Goal: Entertainment & Leisure: Consume media (video, audio)

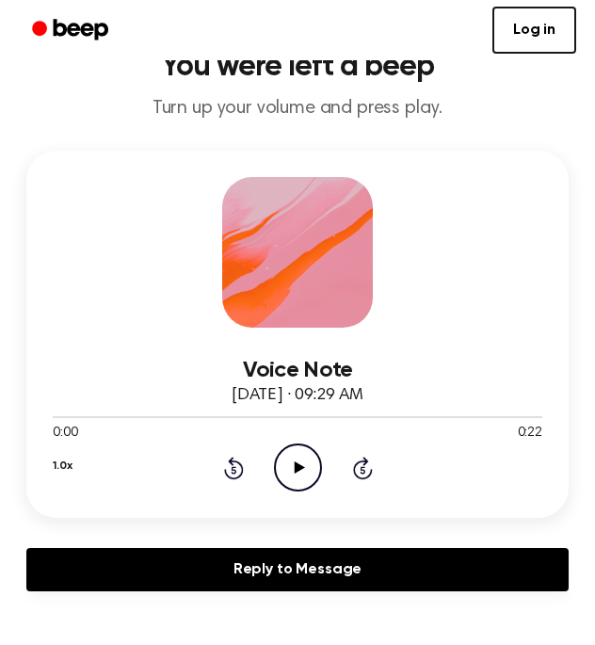
click at [278, 456] on circle at bounding box center [298, 467] width 46 height 46
click at [293, 461] on icon "Pause Audio" at bounding box center [298, 467] width 48 height 48
click at [282, 455] on icon "Play Audio" at bounding box center [298, 467] width 48 height 48
click at [282, 467] on icon "Pause Audio" at bounding box center [298, 467] width 48 height 48
click at [277, 462] on icon "Play Audio" at bounding box center [298, 467] width 48 height 48
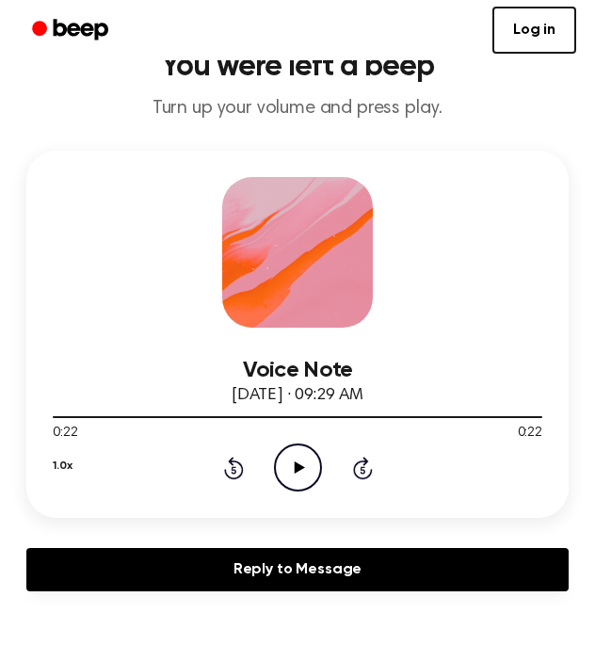
click at [240, 470] on icon at bounding box center [234, 467] width 20 height 23
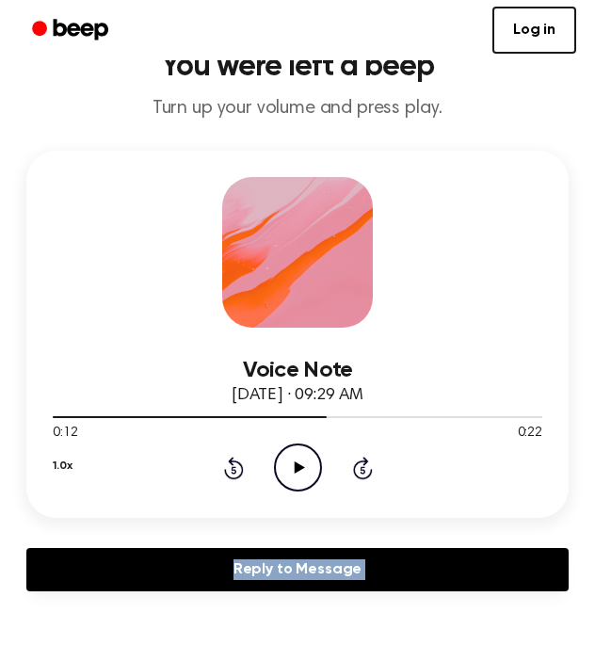
click at [240, 470] on icon at bounding box center [234, 467] width 20 height 23
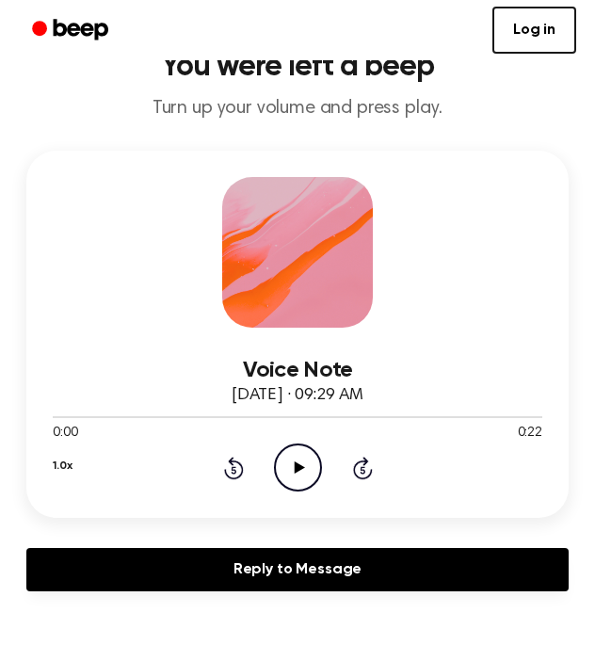
click at [265, 462] on div "1.0x Rewind 5 seconds Play Audio Skip 5 seconds" at bounding box center [297, 467] width 489 height 48
click at [280, 462] on icon "Play Audio" at bounding box center [298, 467] width 48 height 48
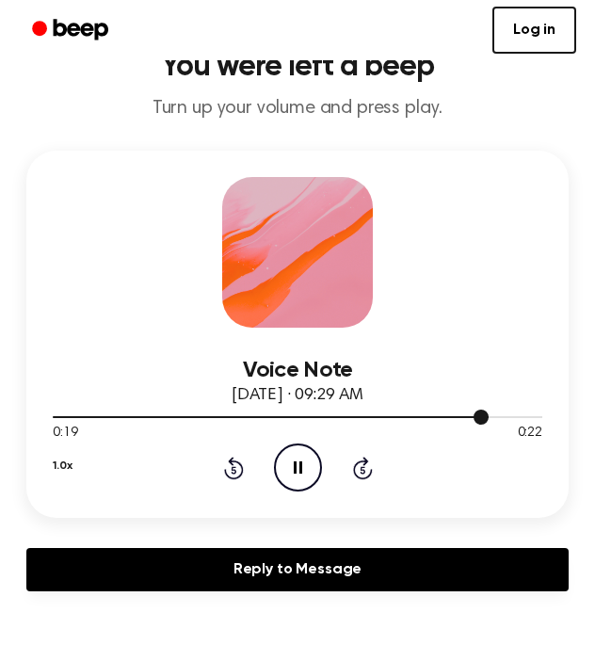
click at [190, 418] on div at bounding box center [297, 415] width 489 height 15
click at [295, 481] on icon "Pause Audio" at bounding box center [298, 467] width 48 height 48
click at [270, 457] on div "1.0x Rewind 5 seconds Play Audio Skip 5 seconds" at bounding box center [297, 467] width 489 height 48
click at [298, 467] on icon at bounding box center [299, 467] width 10 height 12
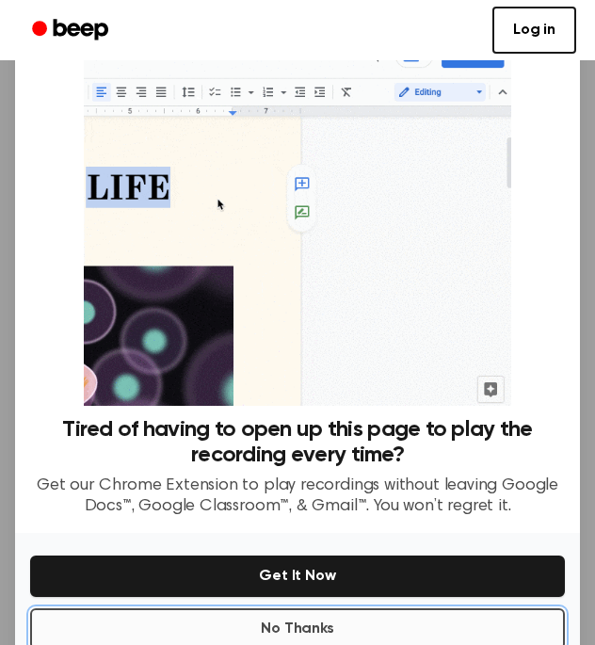
click at [325, 624] on button "No Thanks" at bounding box center [297, 628] width 535 height 41
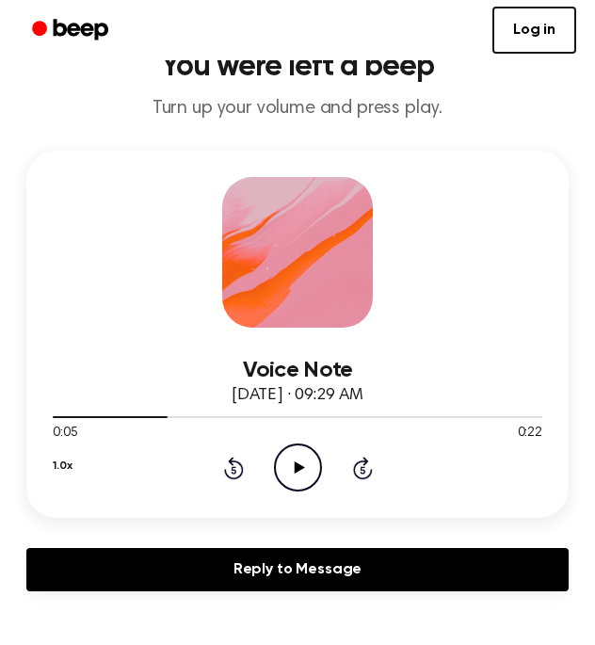
click at [292, 457] on icon "Play Audio" at bounding box center [298, 467] width 48 height 48
click at [294, 458] on icon "Pause Audio" at bounding box center [298, 467] width 48 height 48
click at [98, 415] on div at bounding box center [297, 415] width 489 height 15
drag, startPoint x: 264, startPoint y: 453, endPoint x: 277, endPoint y: 454, distance: 12.3
click at [264, 453] on div "1.0x Rewind 5 seconds Play Audio Skip 5 seconds" at bounding box center [297, 467] width 489 height 48
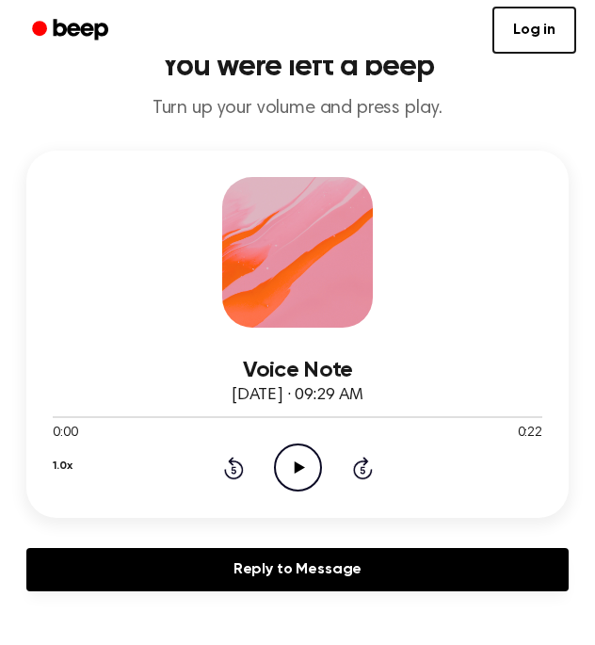
click at [279, 454] on circle at bounding box center [298, 467] width 46 height 46
click at [289, 463] on icon "Pause Audio" at bounding box center [298, 467] width 48 height 48
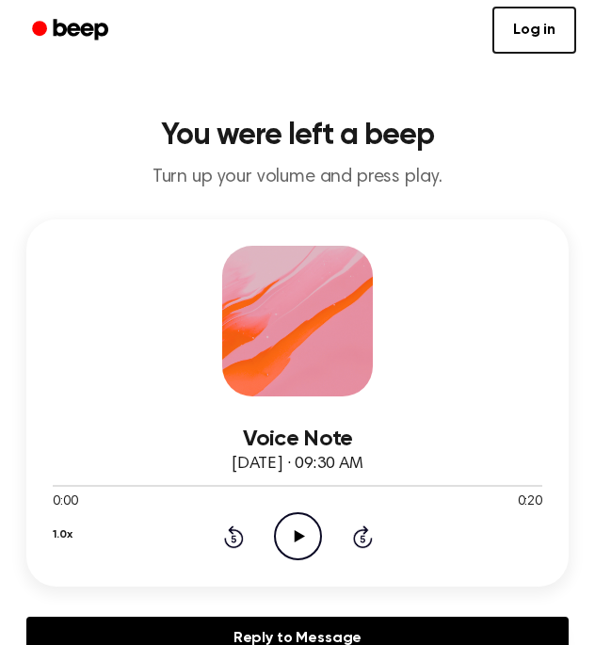
click at [305, 540] on icon "Play Audio" at bounding box center [298, 536] width 48 height 48
click at [297, 539] on icon "Pause Audio" at bounding box center [298, 536] width 48 height 48
click at [293, 524] on icon "Play Audio" at bounding box center [298, 536] width 48 height 48
click at [293, 521] on icon "Pause Audio" at bounding box center [298, 536] width 48 height 48
click at [293, 521] on icon "Play Audio" at bounding box center [298, 536] width 48 height 48
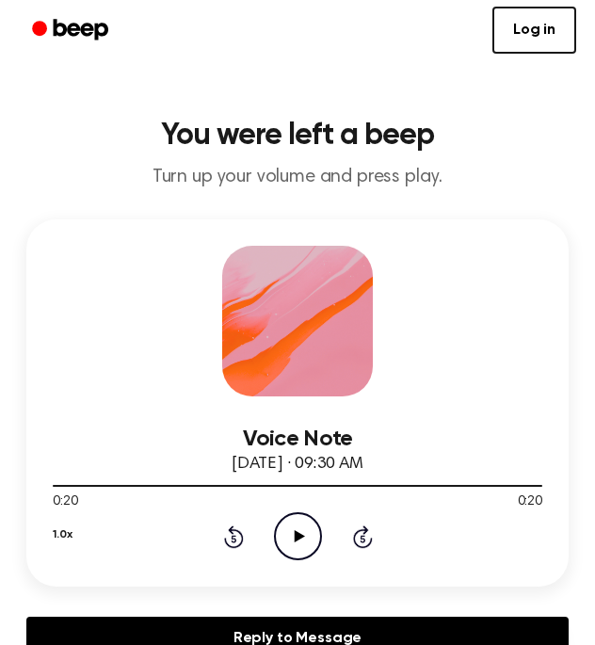
click at [292, 536] on icon "Play Audio" at bounding box center [298, 536] width 48 height 48
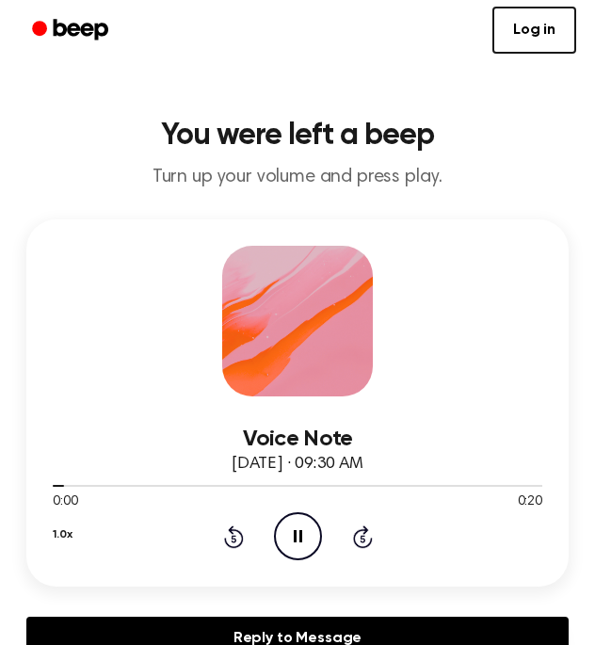
click at [292, 535] on icon "Pause Audio" at bounding box center [298, 536] width 48 height 48
click at [296, 532] on icon "Play Audio" at bounding box center [298, 536] width 48 height 48
click at [299, 539] on icon at bounding box center [298, 536] width 8 height 12
click at [299, 539] on icon "Play Audio" at bounding box center [298, 536] width 48 height 48
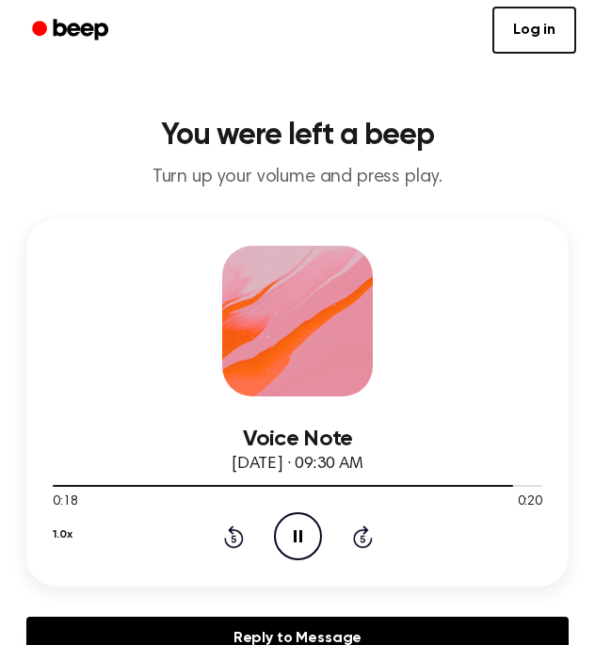
click at [299, 535] on icon at bounding box center [298, 536] width 8 height 12
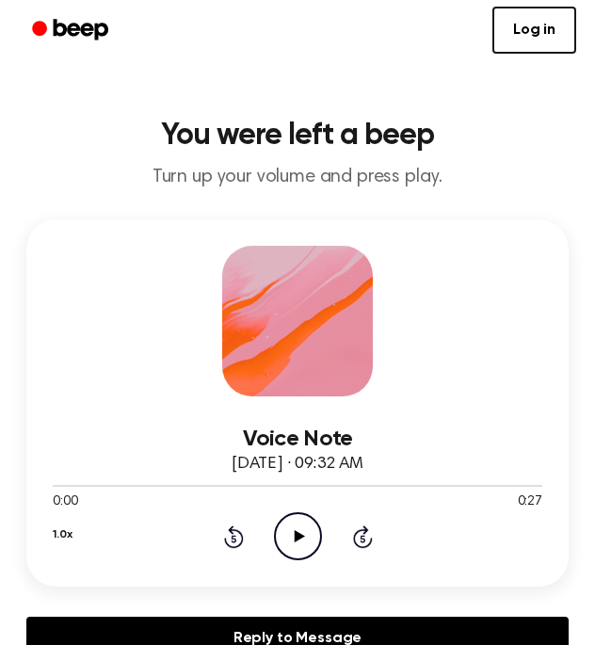
click at [308, 529] on icon "Play Audio" at bounding box center [298, 536] width 48 height 48
click at [284, 512] on icon "Play Audio" at bounding box center [298, 536] width 48 height 48
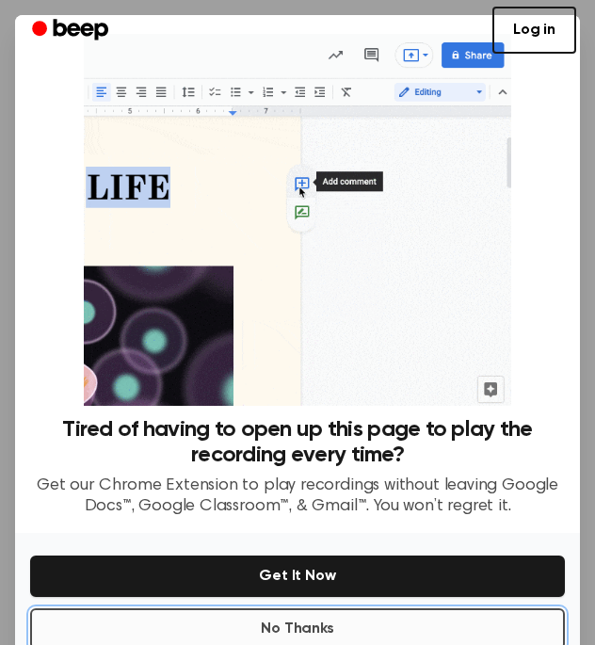
click at [350, 631] on button "No Thanks" at bounding box center [297, 628] width 535 height 41
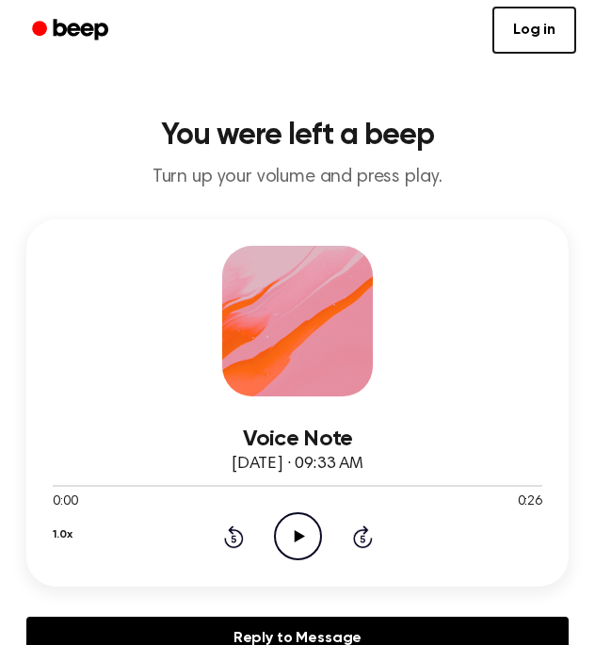
click at [292, 534] on icon "Play Audio" at bounding box center [298, 536] width 48 height 48
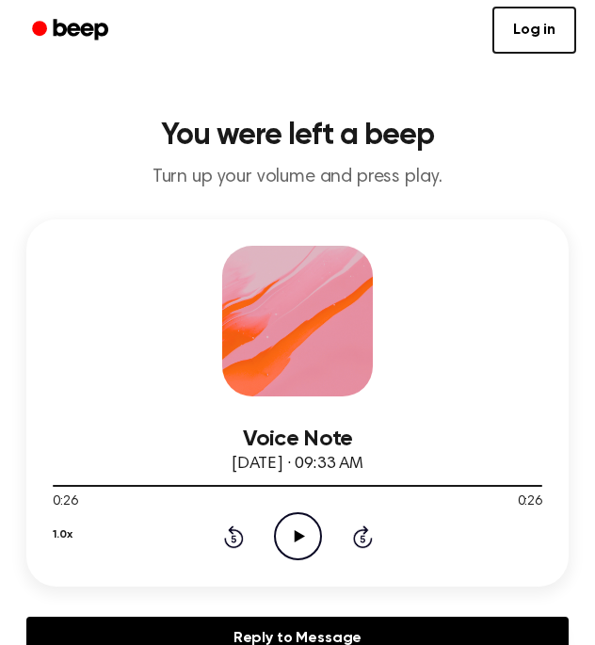
click at [293, 548] on icon "Play Audio" at bounding box center [298, 536] width 48 height 48
click at [302, 544] on icon "Pause Audio" at bounding box center [298, 536] width 48 height 48
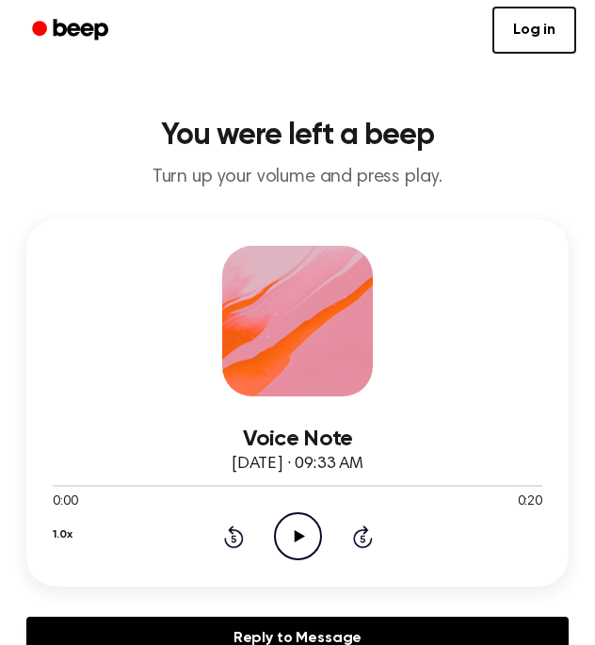
click at [300, 544] on icon "Play Audio" at bounding box center [298, 536] width 48 height 48
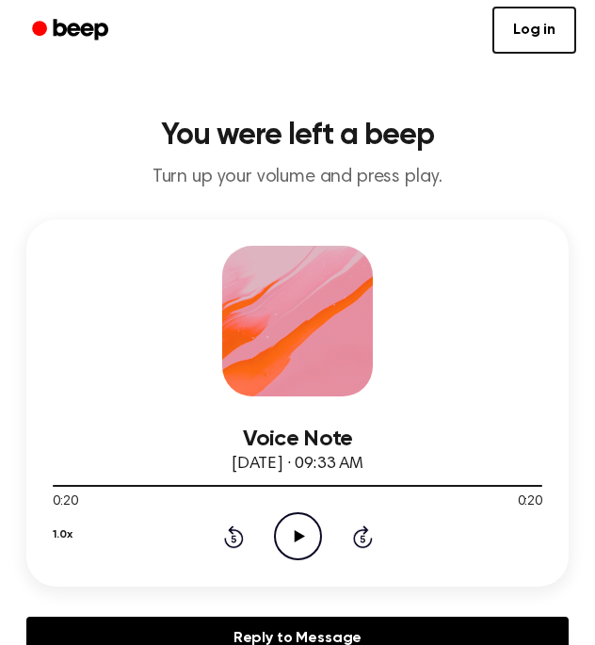
click at [280, 543] on icon "Play Audio" at bounding box center [298, 536] width 48 height 48
click at [295, 540] on icon "Pause Audio" at bounding box center [298, 536] width 48 height 48
click at [272, 554] on div "1.0x Rewind 5 seconds Play Audio Skip 5 seconds" at bounding box center [297, 536] width 489 height 48
click at [148, 487] on div at bounding box center [114, 486] width 123 height 2
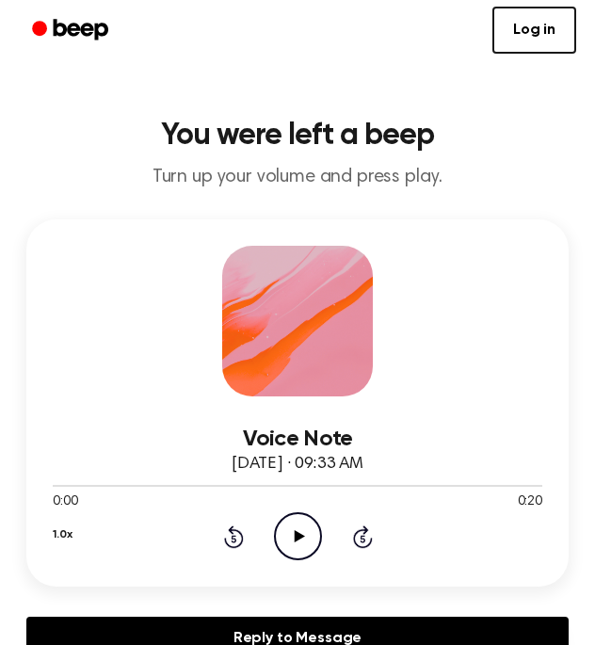
click at [302, 557] on icon "Play Audio" at bounding box center [298, 536] width 48 height 48
click at [298, 547] on icon "Pause Audio" at bounding box center [298, 536] width 48 height 48
